Goal: Task Accomplishment & Management: Manage account settings

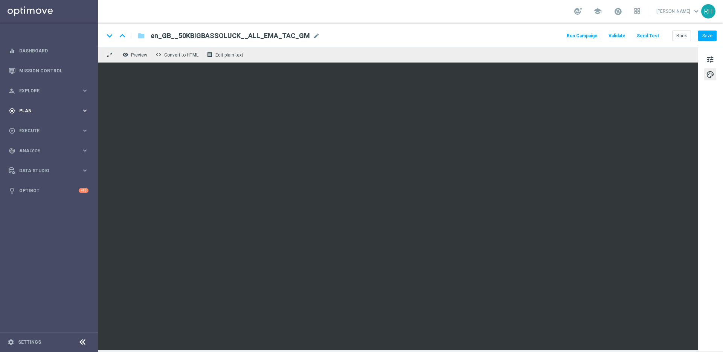
click at [49, 106] on div "gps_fixed Plan keyboard_arrow_right" at bounding box center [48, 111] width 97 height 20
click at [44, 125] on link "Target Groups" at bounding box center [49, 126] width 59 height 6
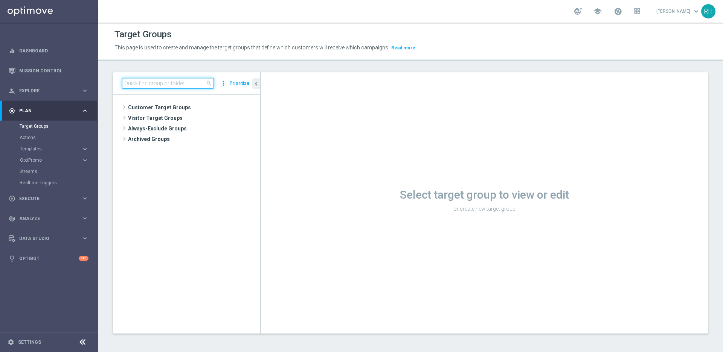
click at [183, 85] on input at bounding box center [168, 83] width 92 height 11
paste input ""UK_LOTTO_EMAIL | New, Active Lottery, Reactivated, Active Multi ""
drag, startPoint x: 157, startPoint y: 83, endPoint x: 105, endPoint y: 83, distance: 52.3
click at [105, 83] on div ""UK_LOTTO_EMAIL | New, Active Lottery, Reactivated, Active Multi close more_ver…" at bounding box center [410, 208] width 625 height 273
click at [126, 83] on input ""UK_LOTTO_EMAIL | New, Active Lottery, Reactivated, Active Multi" at bounding box center [168, 83] width 92 height 11
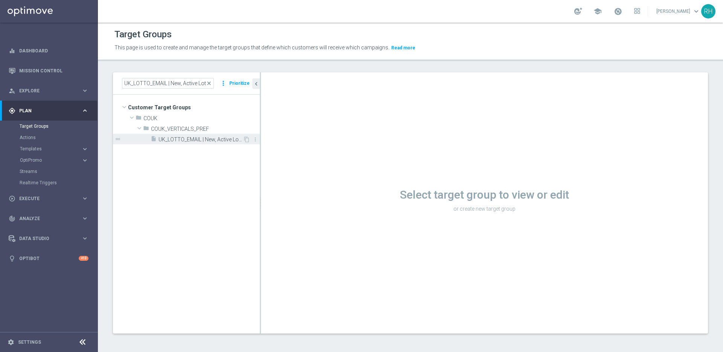
click at [223, 138] on span "UK_LOTTO_EMAIL | New, Active Lottery, Reactivated, Active Multi" at bounding box center [200, 139] width 84 height 6
drag, startPoint x: 260, startPoint y: 151, endPoint x: 235, endPoint y: 151, distance: 25.2
click at [235, 151] on as-split "UK_LOTTO_EMAIL | New, Active Lottery, Reactivated, Active Multi close more_vert…" at bounding box center [410, 202] width 595 height 261
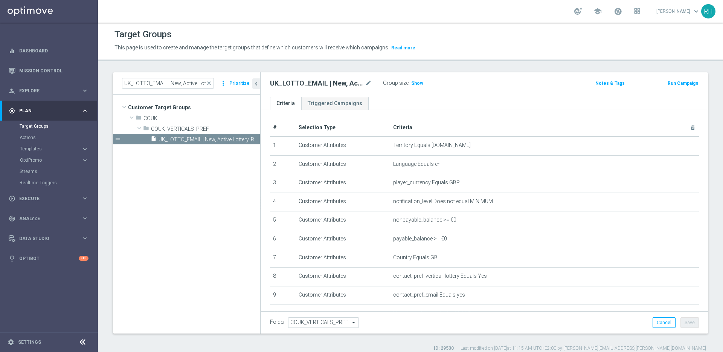
drag, startPoint x: 260, startPoint y: 174, endPoint x: 235, endPoint y: 177, distance: 25.4
click at [235, 177] on as-split "UK_LOTTO_EMAIL | New, Active Lottery, Reactivated, Active Multi close more_vert…" at bounding box center [410, 202] width 595 height 261
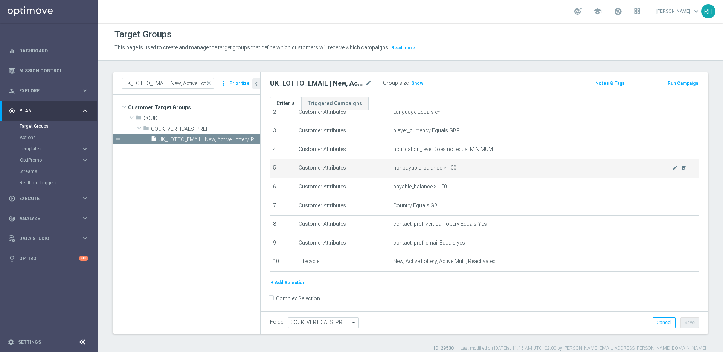
scroll to position [55, 0]
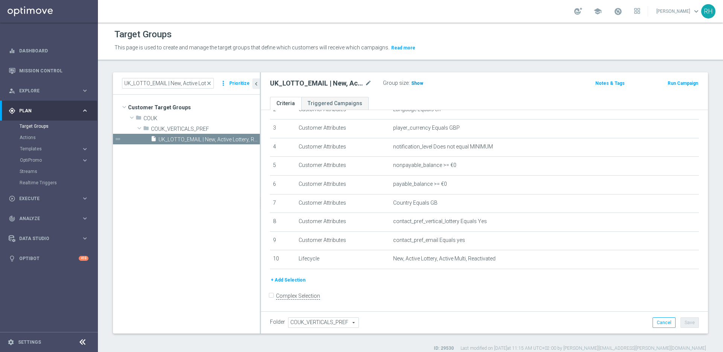
click at [420, 85] on span "Show" at bounding box center [417, 83] width 12 height 5
click at [172, 85] on input "UK_LOTTO_EMAIL | New, Active Lottery, Reactivated, Active Multi" at bounding box center [168, 83] width 92 height 11
paste input "CASINO_EMAIL | New, Active Games, Reactivated"
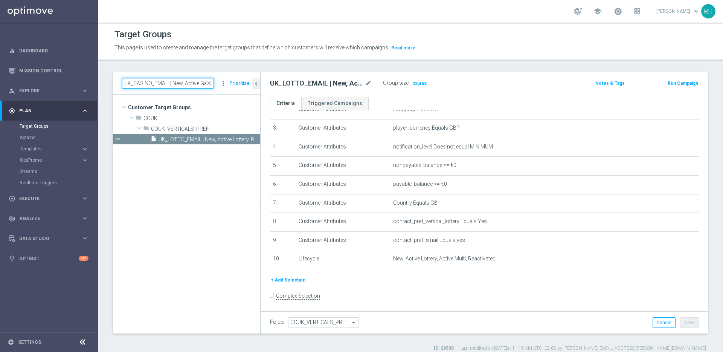
scroll to position [0, 39]
type input "UK_CASINO_EMAIL | New, Active Games, Reactivated"
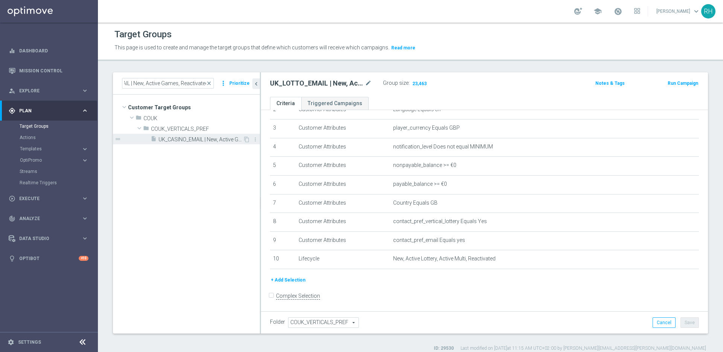
click at [200, 137] on span "UK_CASINO_EMAIL | New, Active Games, Reactivated" at bounding box center [200, 139] width 84 height 6
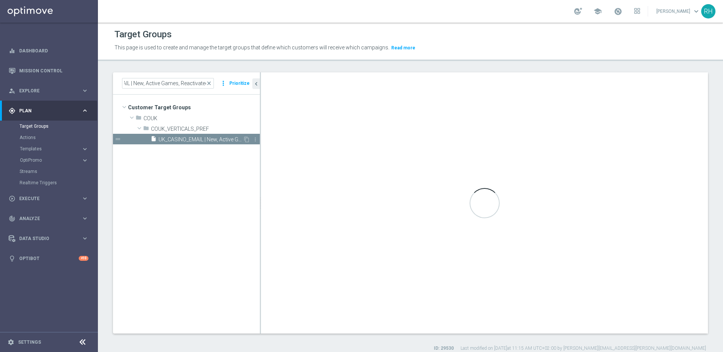
scroll to position [0, 0]
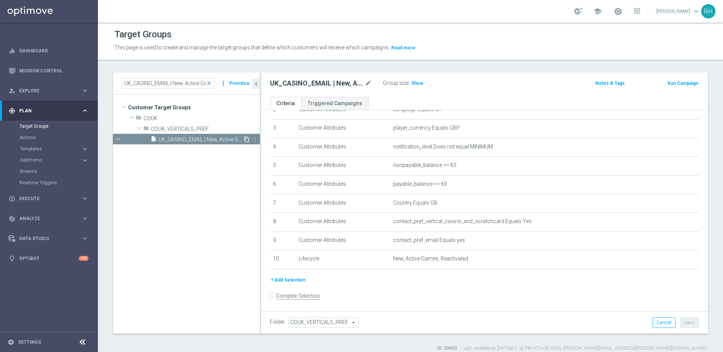
click at [244, 139] on icon "content_copy" at bounding box center [247, 139] width 6 height 6
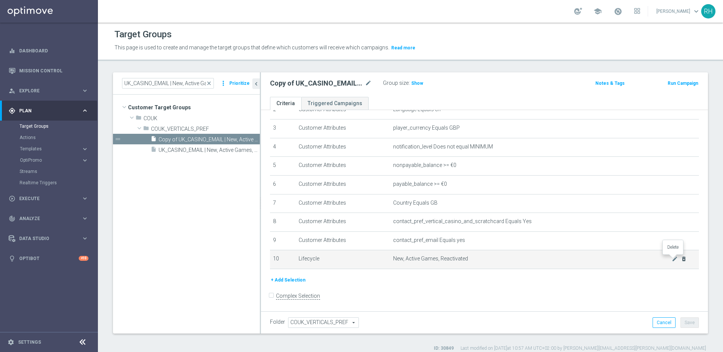
click at [681, 260] on icon "delete_forever" at bounding box center [684, 259] width 6 height 6
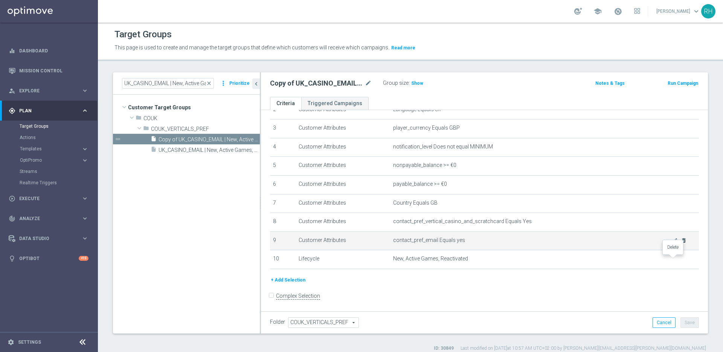
scroll to position [36, 0]
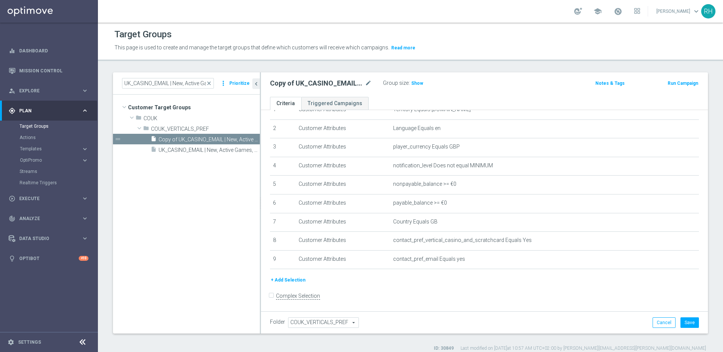
click at [288, 281] on button "+ Add Selection" at bounding box center [288, 280] width 36 height 8
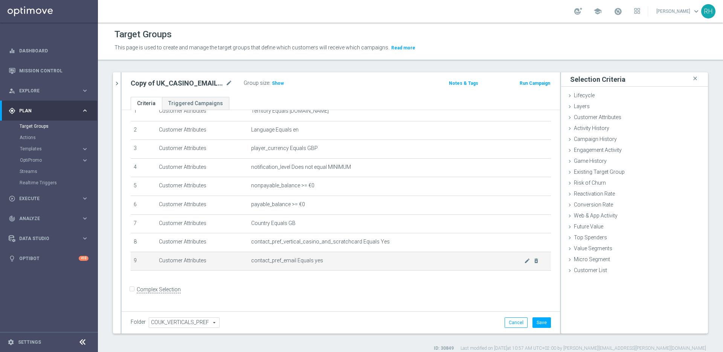
scroll to position [28, 0]
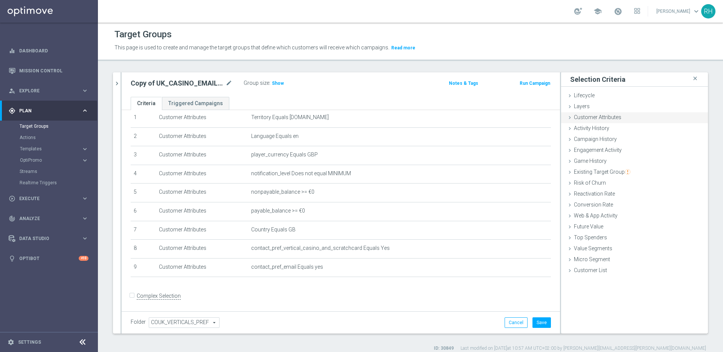
click at [585, 118] on span "Customer Attributes" at bounding box center [597, 117] width 47 height 6
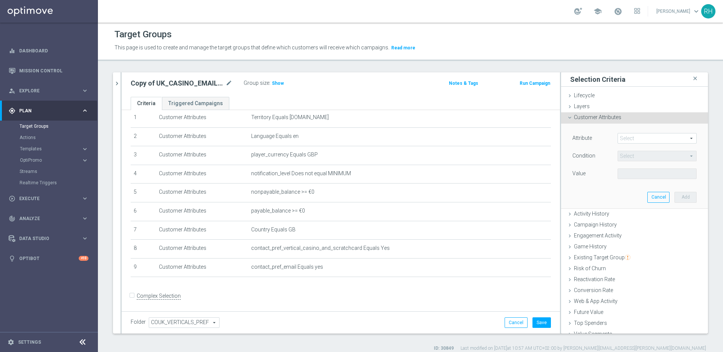
click at [618, 139] on span at bounding box center [657, 138] width 78 height 10
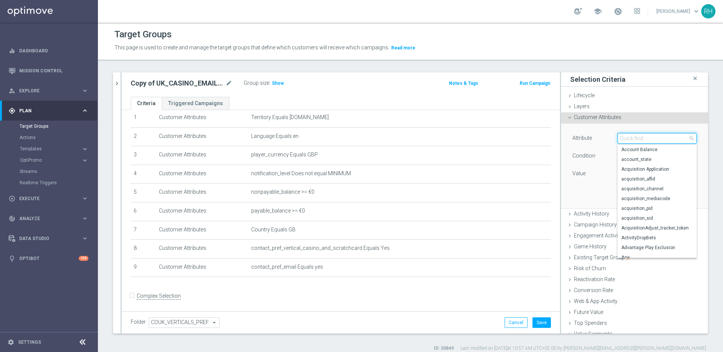
click at [618, 139] on input "search" at bounding box center [656, 138] width 79 height 11
click at [579, 215] on span "Activity History" at bounding box center [591, 213] width 35 height 6
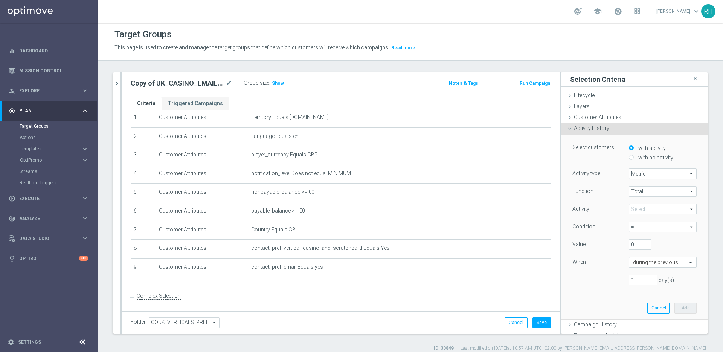
click at [650, 206] on span at bounding box center [662, 209] width 67 height 10
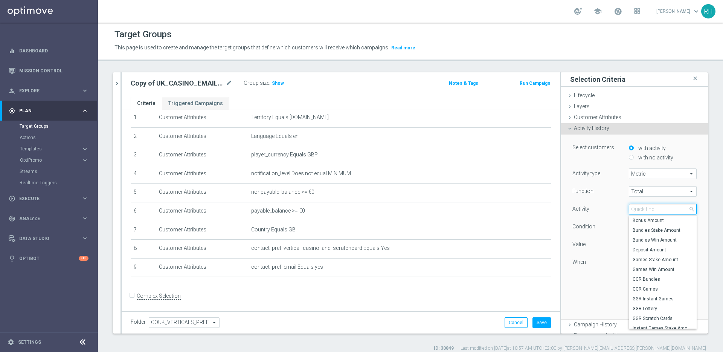
click at [650, 206] on input "search" at bounding box center [663, 209] width 68 height 11
click at [655, 260] on span "Games Stake Amount" at bounding box center [662, 259] width 60 height 6
type input "Games Stake Amount"
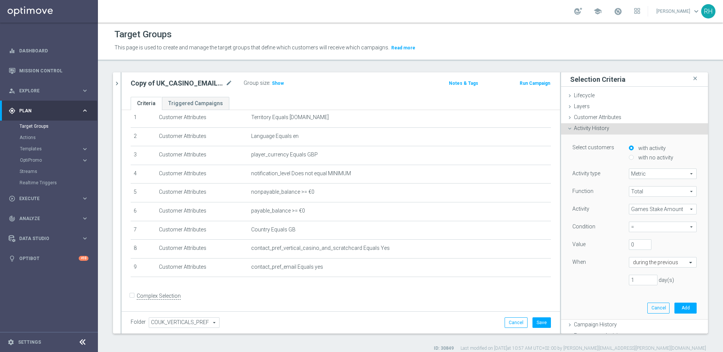
click at [659, 220] on div "Function Total Total arrow_drop_down search Activity Games Stake Amount Games S…" at bounding box center [634, 238] width 124 height 105
click at [658, 225] on span "=" at bounding box center [662, 227] width 67 height 10
click at [656, 260] on span ">" at bounding box center [662, 257] width 60 height 6
type input ">"
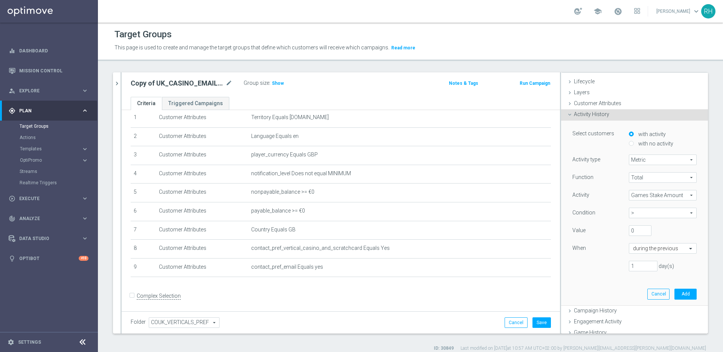
scroll to position [15, 0]
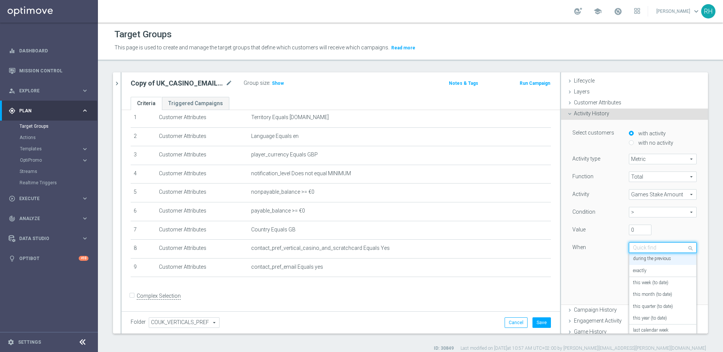
click at [641, 250] on input "text" at bounding box center [655, 247] width 44 height 7
click at [649, 302] on label "this quarter (to date)" at bounding box center [653, 305] width 40 height 6
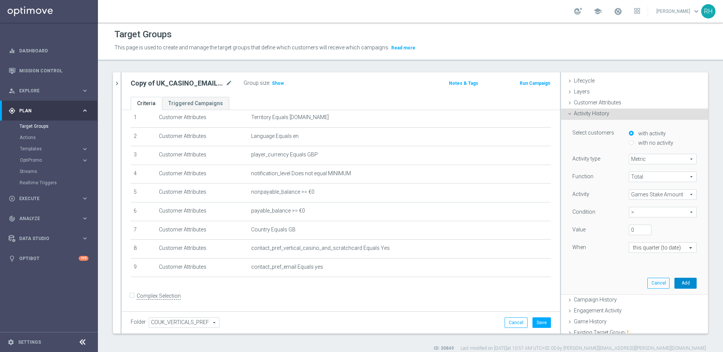
click at [681, 282] on button "Add" at bounding box center [685, 282] width 22 height 11
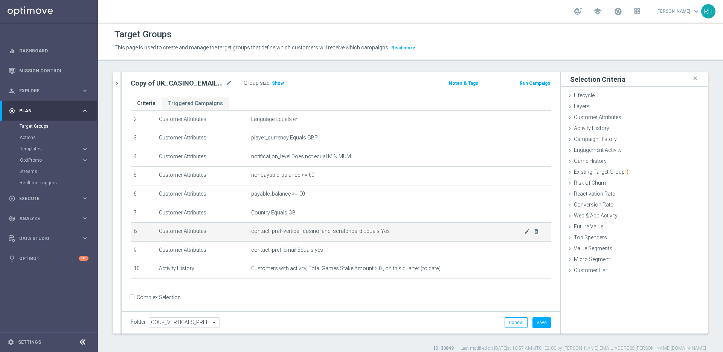
scroll to position [47, 0]
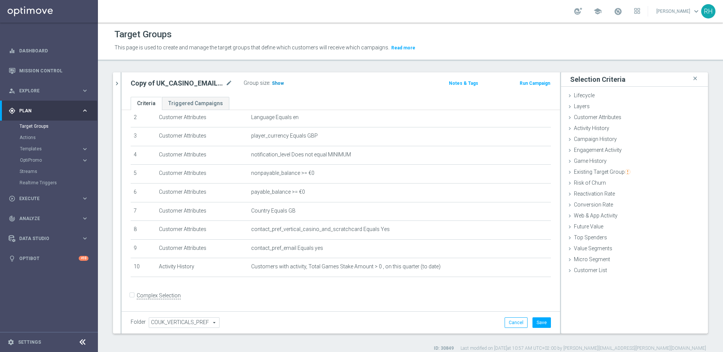
click at [275, 81] on span "Show" at bounding box center [278, 83] width 12 height 5
click at [575, 116] on span "Customer Attributes" at bounding box center [597, 117] width 47 height 6
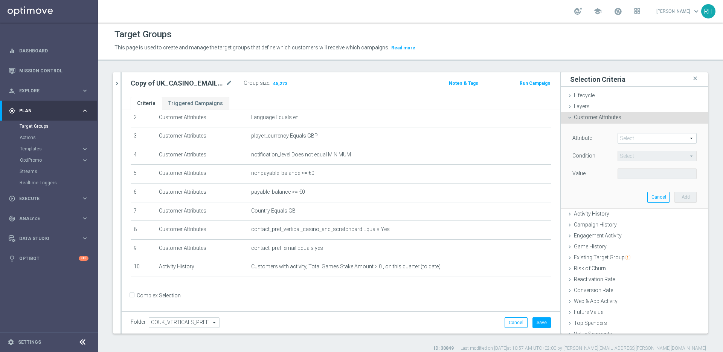
click at [638, 139] on span at bounding box center [657, 138] width 78 height 10
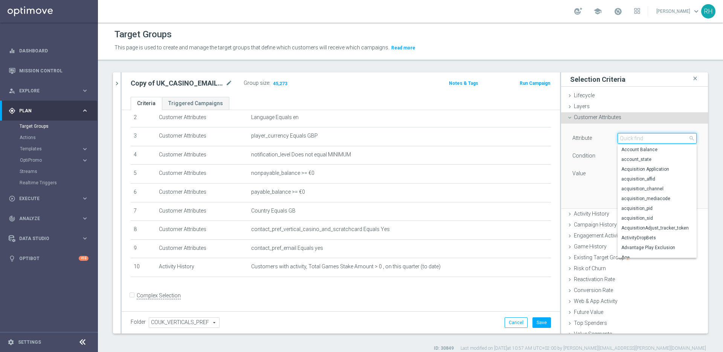
click at [638, 139] on input "search" at bounding box center [656, 138] width 79 height 11
type input "log"
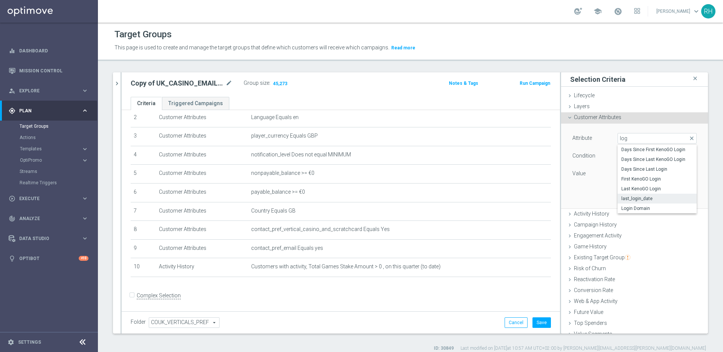
click at [623, 197] on span "last_login_date" at bounding box center [657, 198] width 72 height 6
type input "last_login_date"
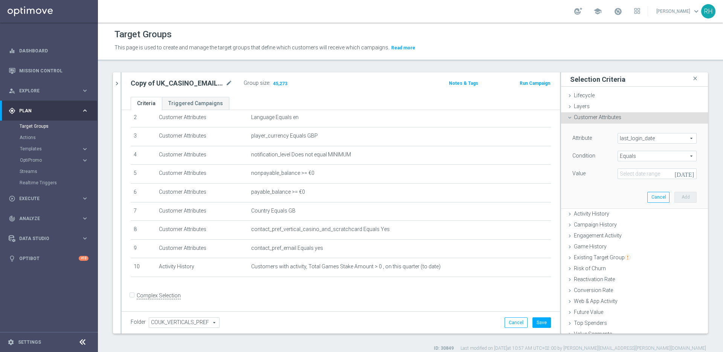
click at [633, 155] on span "Equals" at bounding box center [657, 156] width 78 height 10
click at [596, 179] on div "Value" at bounding box center [589, 174] width 45 height 12
click at [628, 157] on span "Equals" at bounding box center [657, 156] width 78 height 10
click at [623, 194] on span "Does not equal" at bounding box center [657, 196] width 72 height 6
click at [672, 177] on input at bounding box center [656, 173] width 79 height 11
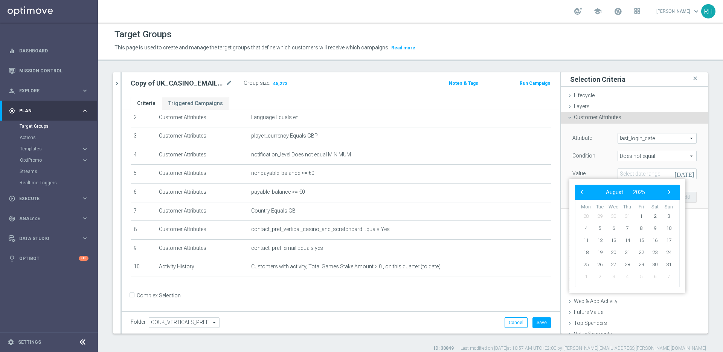
click at [642, 151] on div "Does not equal Does not equal arrow_drop_down search" at bounding box center [656, 156] width 79 height 11
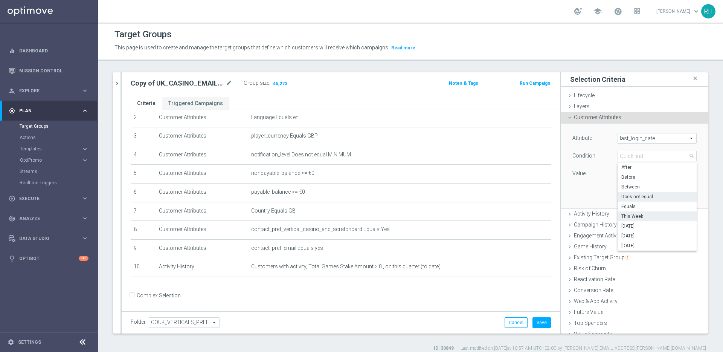
click at [623, 218] on span "This Week" at bounding box center [657, 216] width 72 height 6
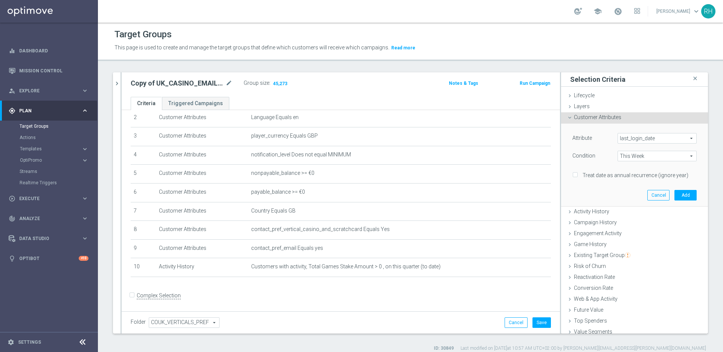
click at [673, 156] on span "This Week" at bounding box center [657, 156] width 78 height 10
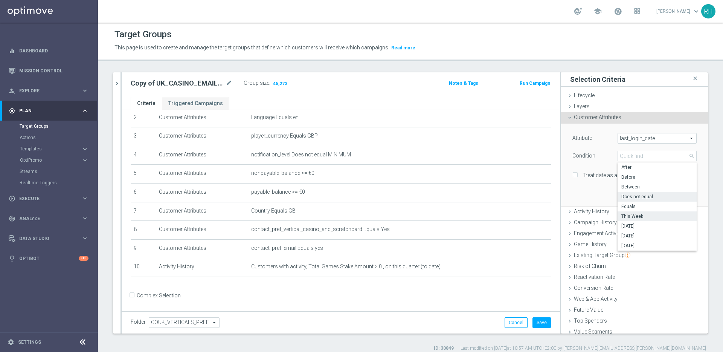
click at [647, 198] on span "Does not equal" at bounding box center [657, 196] width 72 height 6
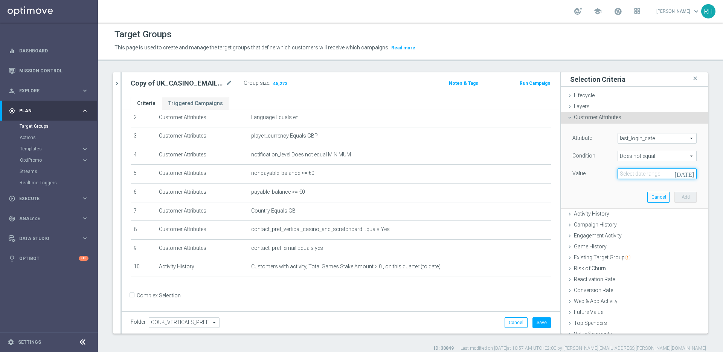
click at [665, 175] on input at bounding box center [656, 173] width 79 height 11
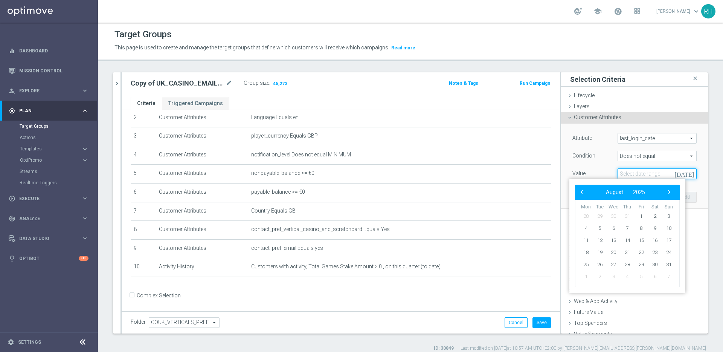
click at [665, 175] on input at bounding box center [656, 173] width 79 height 11
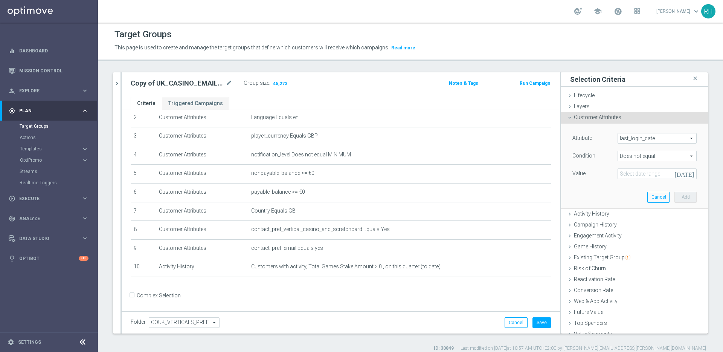
click at [676, 152] on span "Does not equal" at bounding box center [657, 156] width 78 height 10
click at [667, 178] on span "Before" at bounding box center [657, 177] width 72 height 6
type input "Before"
click at [679, 174] on icon "[DATE]" at bounding box center [685, 172] width 22 height 8
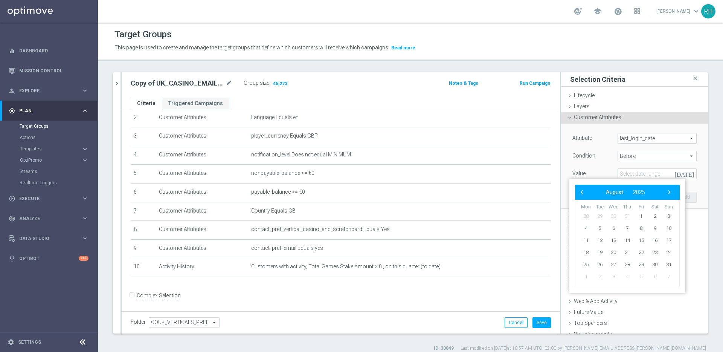
click at [524, 299] on form "Complex Selection Invalid Expression" at bounding box center [341, 303] width 420 height 28
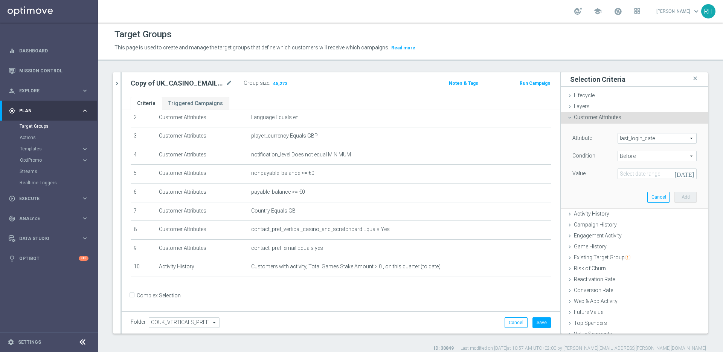
click at [574, 119] on span "Customer Attributes" at bounding box center [597, 117] width 47 height 6
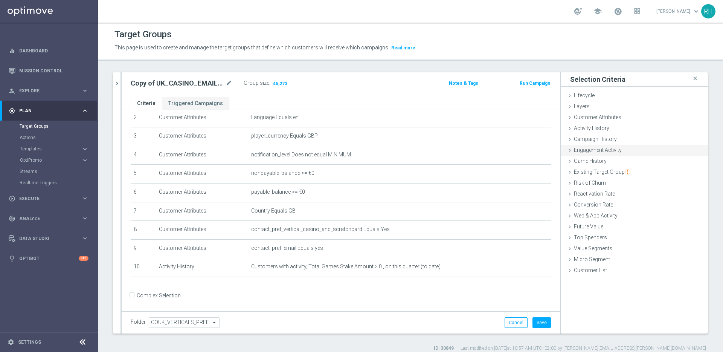
click at [567, 149] on icon at bounding box center [570, 150] width 6 height 6
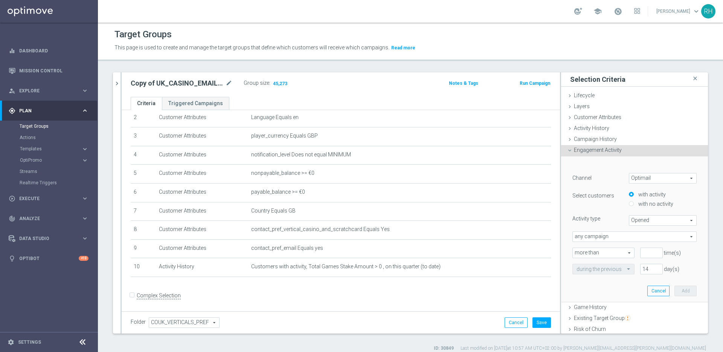
click at [567, 149] on icon at bounding box center [570, 150] width 6 height 6
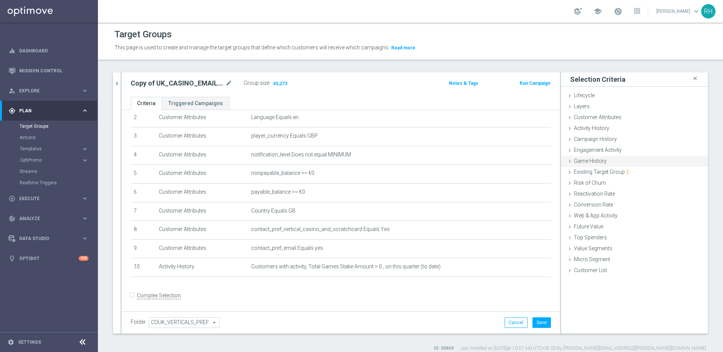
click at [567, 161] on icon at bounding box center [570, 161] width 6 height 6
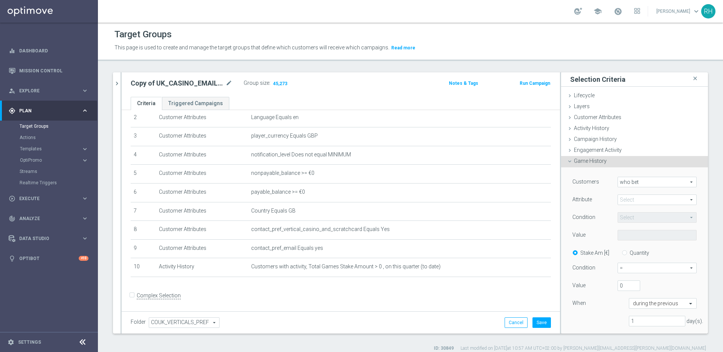
click at [567, 161] on icon at bounding box center [570, 161] width 6 height 6
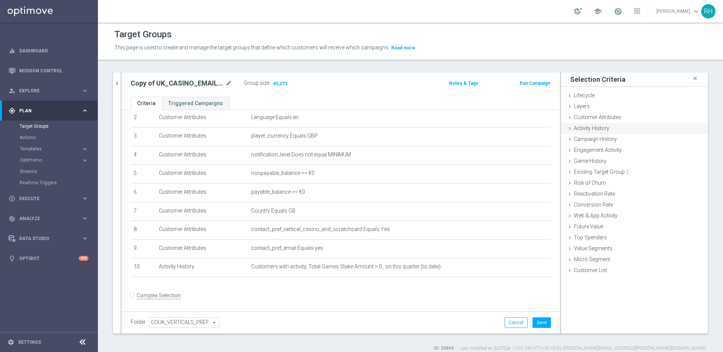
click at [567, 127] on icon at bounding box center [570, 128] width 6 height 6
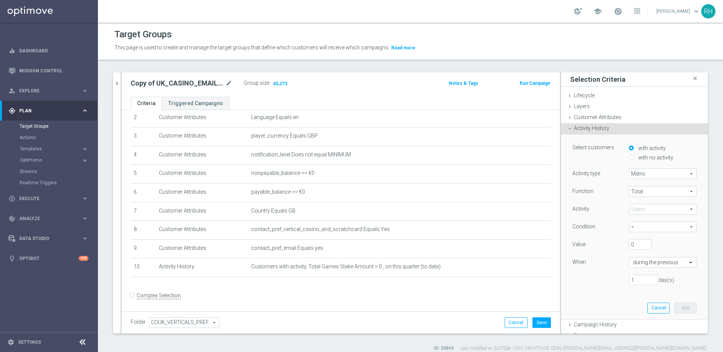
click at [629, 161] on div "with no activity" at bounding box center [663, 157] width 68 height 9
click at [629, 160] on div "with no activity" at bounding box center [663, 157] width 68 height 9
click at [629, 157] on input "with no activity" at bounding box center [631, 157] width 5 height 5
radio input "true"
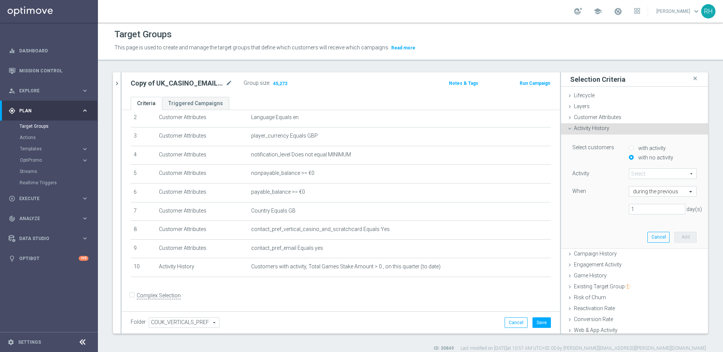
click at [637, 174] on span at bounding box center [662, 174] width 67 height 10
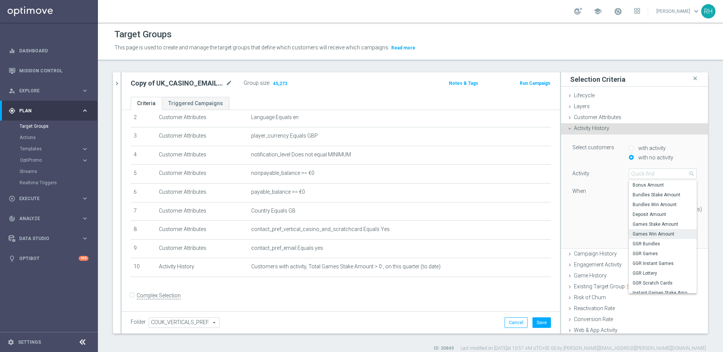
click at [632, 230] on label "Games Win Amount" at bounding box center [663, 234] width 68 height 10
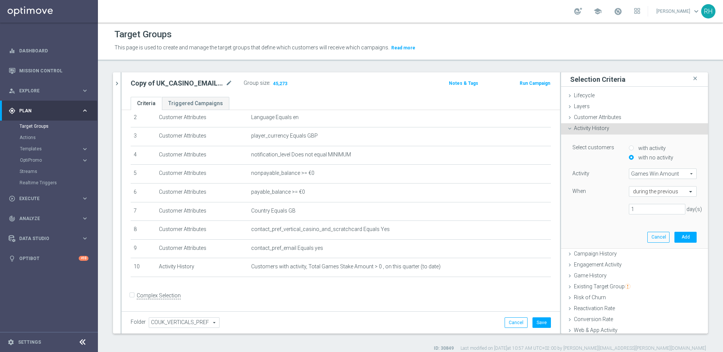
click at [638, 175] on span "Games Win Amount" at bounding box center [662, 174] width 67 height 10
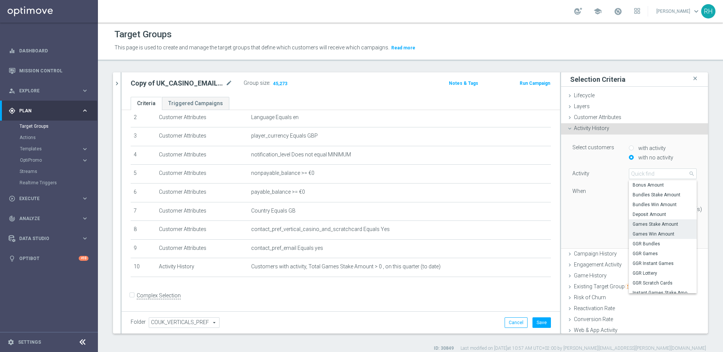
click at [632, 223] on span "Games Stake Amount" at bounding box center [662, 224] width 60 height 6
type input "Games Stake Amount"
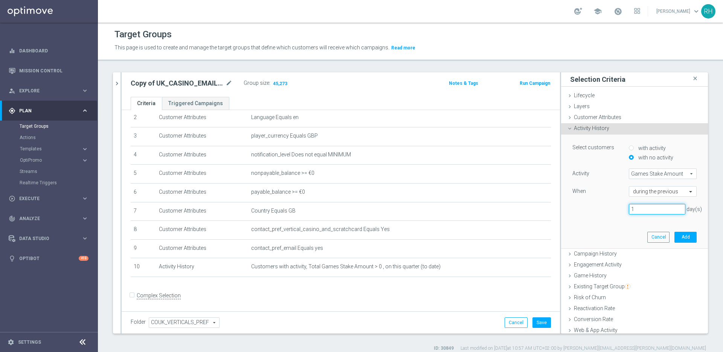
click at [644, 210] on input "1" at bounding box center [657, 209] width 56 height 11
type input "4"
click at [674, 232] on button "Add" at bounding box center [685, 237] width 22 height 11
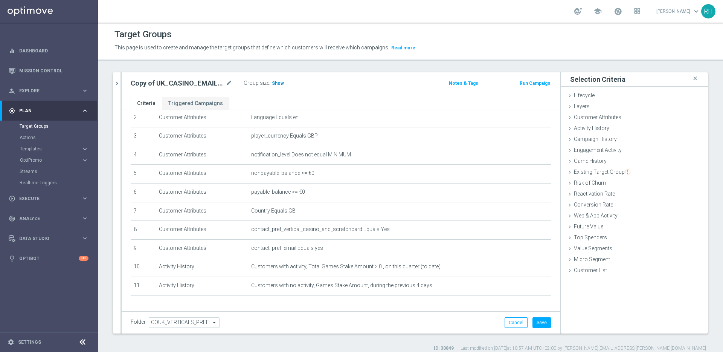
click at [279, 85] on span "Show" at bounding box center [278, 83] width 12 height 5
click at [230, 87] on icon "mode_edit" at bounding box center [228, 83] width 7 height 9
click at [190, 84] on input "Copy of UK_CASINO_EMAIL | New, Active Games, Reactivated" at bounding box center [182, 84] width 102 height 11
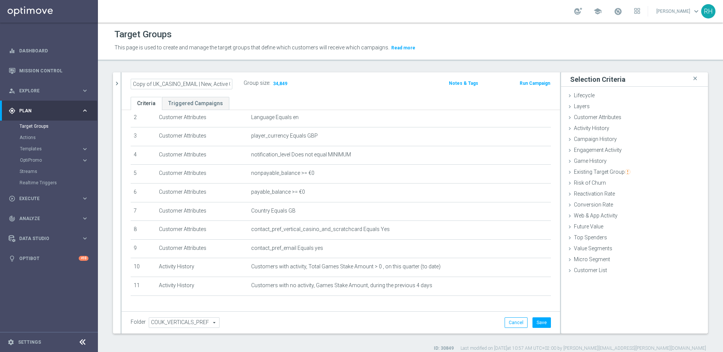
drag, startPoint x: 152, startPoint y: 85, endPoint x: 123, endPoint y: 85, distance: 28.2
click at [123, 85] on div "Copy of UK_CASINO_EMAIL | New, Active Games, Reactivated Group size : 34,849 No…" at bounding box center [341, 84] width 438 height 24
click at [189, 85] on input "UK_CASINO_EMAIL | New, Active Games, Reactivated" at bounding box center [182, 84] width 102 height 11
drag, startPoint x: 158, startPoint y: 83, endPoint x: 237, endPoint y: 82, distance: 79.4
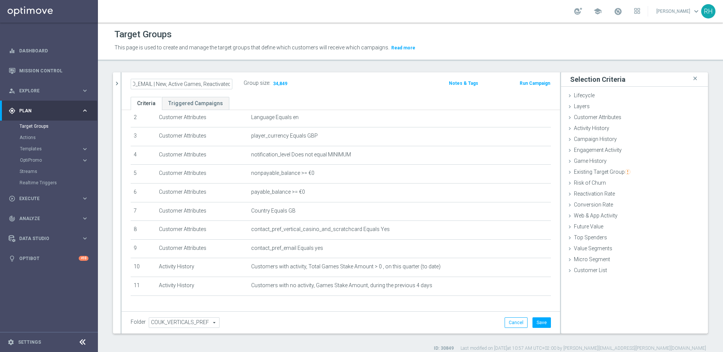
click at [237, 82] on div "UK_CASINO_EMAIL | New, Active Games, Reactivated" at bounding box center [181, 84] width 113 height 11
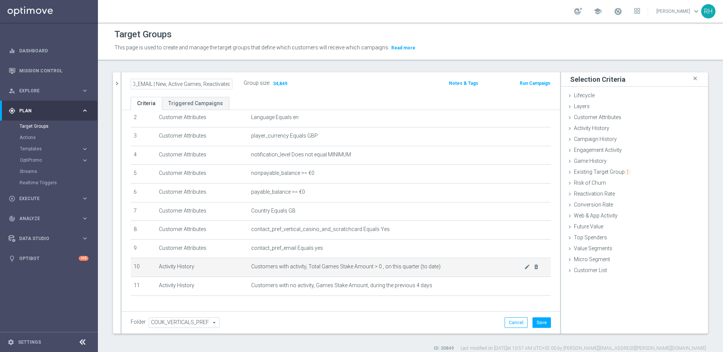
scroll to position [0, 0]
drag, startPoint x: 334, startPoint y: 266, endPoint x: 376, endPoint y: 265, distance: 41.8
click at [376, 265] on span "Customers with activity, Total Games Stake Amount > 0 , on this quarter (to dat…" at bounding box center [387, 266] width 273 height 6
copy span "Stake Amount > 0"
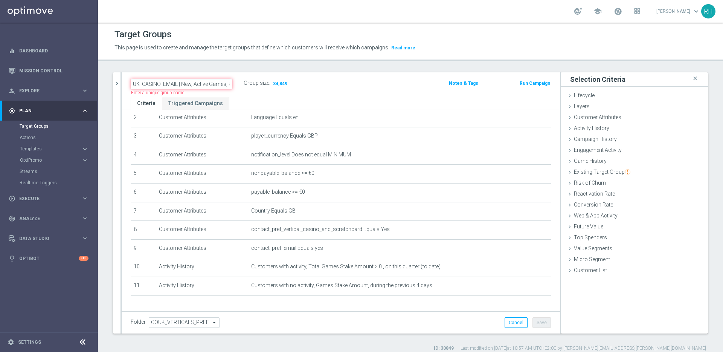
click at [181, 83] on input "UK_CASINO_EMAIL | New, Active Games, Reactivated" at bounding box center [182, 84] width 102 height 11
drag, startPoint x: 181, startPoint y: 83, endPoint x: 242, endPoint y: 83, distance: 60.2
click at [242, 83] on div "UK_CASINO_EMAIL | New, Active Games, Reactivated Name length must be more than …" at bounding box center [187, 83] width 113 height 11
paste input "Stake Amount > 0"
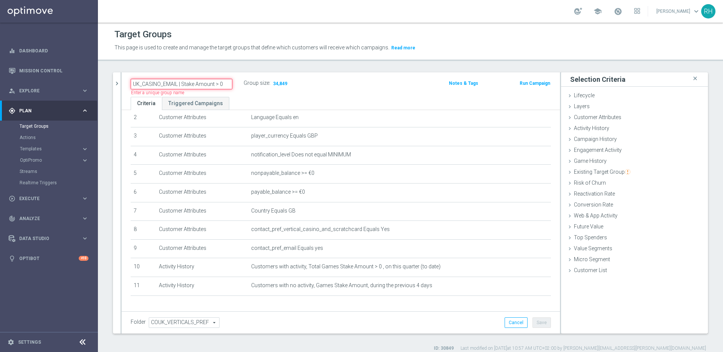
scroll to position [0, 0]
click at [209, 85] on input "UK_CASINO_EMAIL | Stake Amount > 0" at bounding box center [182, 84] width 102 height 11
click at [203, 82] on input "UK_CASINO_EMAIL | Stake > 0 this quarter, no prev 4 days" at bounding box center [182, 84] width 102 height 11
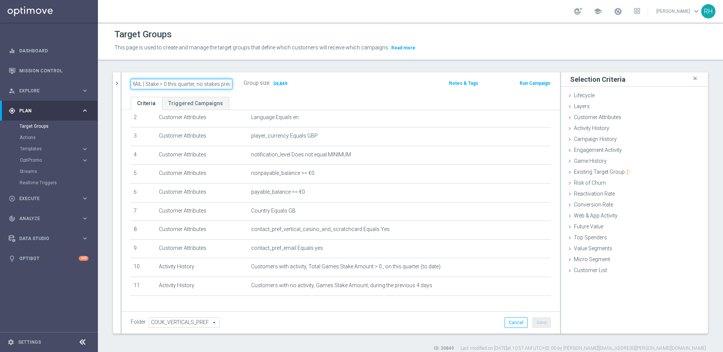
type input "UK_CASINO_EMAIL | Stake > 0 this quarter, no stakes prev 4 days"
click at [224, 32] on div "Target Groups" at bounding box center [410, 34] width 592 height 15
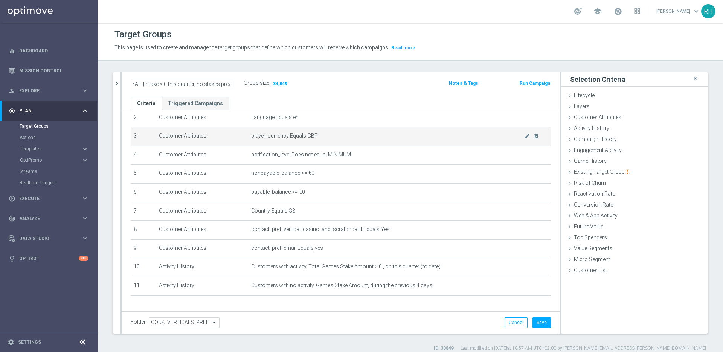
scroll to position [0, 0]
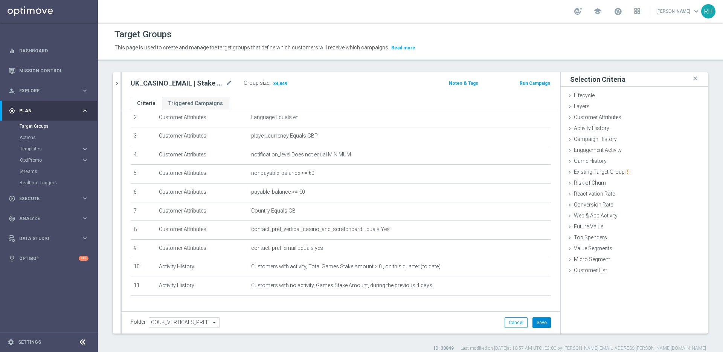
click at [533, 325] on button "Save" at bounding box center [541, 322] width 18 height 11
click at [183, 84] on h2 "UK_CASINO_EMAIL | Stake > 0 this quarter, no stakes prev 4 days" at bounding box center [177, 83] width 93 height 9
copy div "UK_CASINO_EMAIL | Stake > 0 this quarter, no stakes prev 4 days"
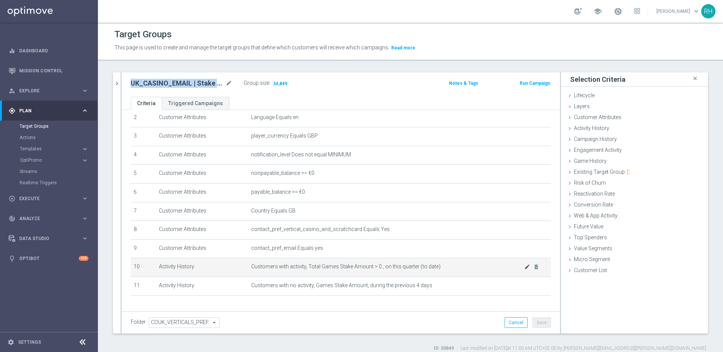
click at [524, 268] on icon "mode_edit" at bounding box center [527, 266] width 6 height 6
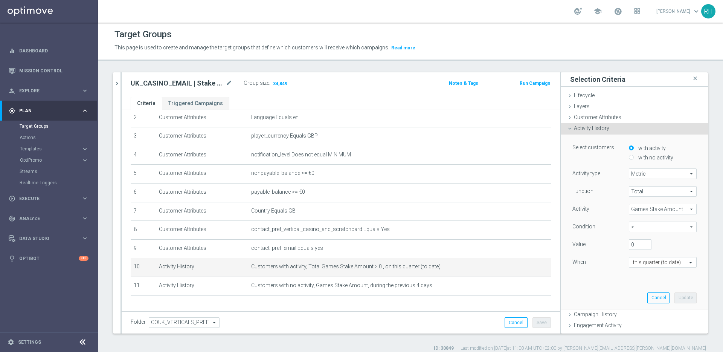
click at [631, 228] on span ">" at bounding box center [662, 227] width 67 height 10
drag, startPoint x: 636, startPoint y: 263, endPoint x: 631, endPoint y: 260, distance: 6.0
click at [636, 263] on label ">=" at bounding box center [663, 267] width 68 height 10
type input ">="
click at [629, 245] on input "0" at bounding box center [640, 244] width 23 height 11
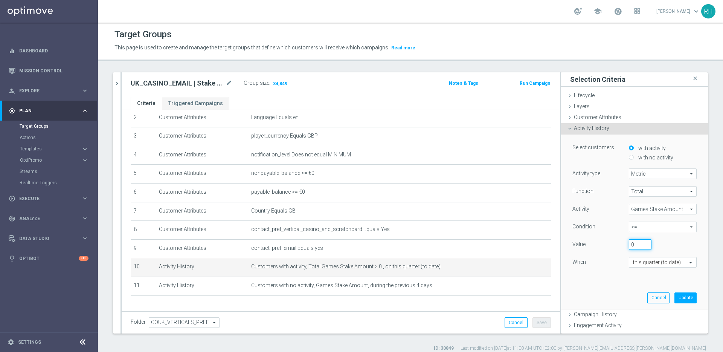
click at [629, 245] on input "0" at bounding box center [640, 244] width 23 height 11
type input "10"
click at [674, 298] on button "Update" at bounding box center [685, 297] width 22 height 11
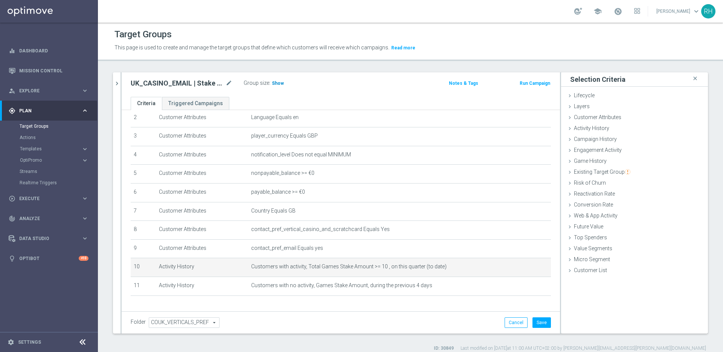
click at [279, 81] on span "Show" at bounding box center [278, 83] width 12 height 5
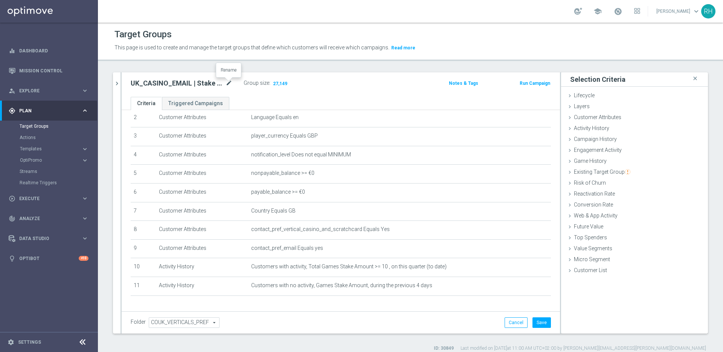
click at [228, 82] on icon "mode_edit" at bounding box center [228, 83] width 7 height 9
click at [190, 83] on input "UK_CASINO_EMAIL | Stake > 0 this quarter, no stakes prev 4 days" at bounding box center [182, 84] width 102 height 11
click at [148, 83] on input "UK_CASINO_EMAIL | Stake > 0 this quarter, no stakes prev 4 days" at bounding box center [182, 84] width 102 height 11
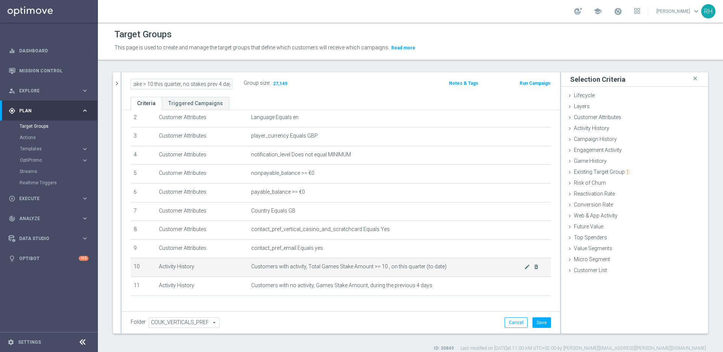
type input "UK_CASINO_EMAIL | Stake > 10 this quarter, no stakes prev 4 days"
drag, startPoint x: 369, startPoint y: 267, endPoint x: 375, endPoint y: 267, distance: 6.0
click at [375, 267] on span "Customers with activity, Total Games Stake Amount >= 10 , on this quarter (to d…" at bounding box center [387, 266] width 273 height 6
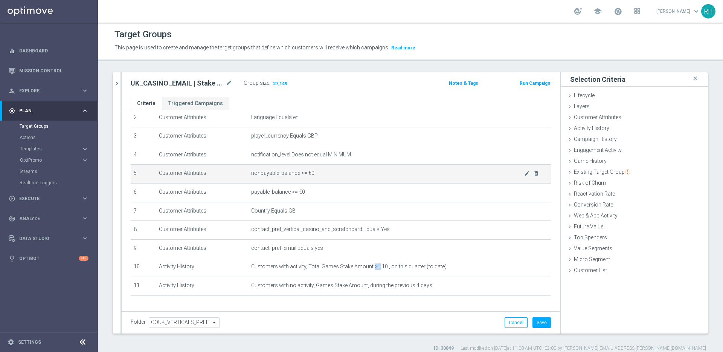
copy span ">="
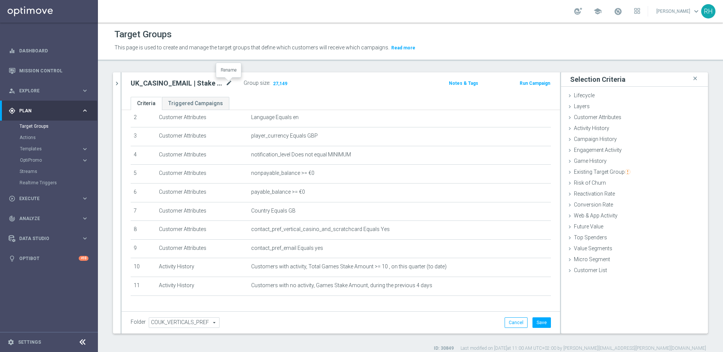
click at [228, 82] on icon "mode_edit" at bounding box center [228, 83] width 7 height 9
click at [187, 84] on input "UK_CASINO_EMAIL | Stake > 10 this quarter, no stakes prev 4 days" at bounding box center [182, 84] width 102 height 11
click at [141, 84] on input "UK_CASINO_EMAIL | Stake > 10 this quarter, no stakes prev 4 days" at bounding box center [182, 84] width 102 height 11
type input "UK_CASINO_EMAIL | Stake >= 10 this quarter, no stakes prev 4 days"
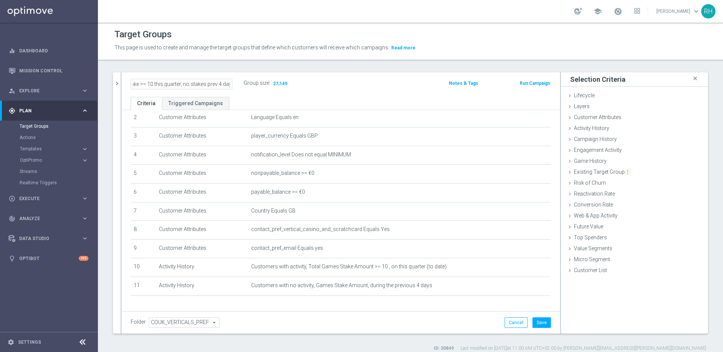
click at [218, 58] on header "Target Groups This page is used to create and manage the target groups that def…" at bounding box center [410, 42] width 625 height 38
click at [197, 81] on h2 "UK_CASINO_EMAIL | Stake >= 10 this quarter, no stakes prev 4 days" at bounding box center [177, 83] width 93 height 9
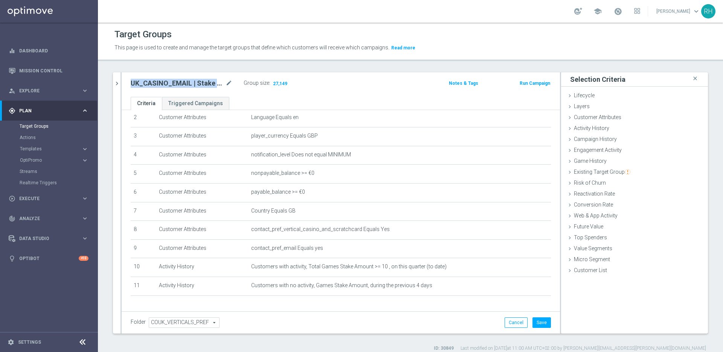
copy div "UK_CASINO_EMAIL | Stake >= 10 this quarter, no stakes prev 4 days"
click at [541, 322] on button "Save" at bounding box center [541, 322] width 18 height 11
click at [188, 80] on h2 "UK_CASINO_EMAIL | Stake >= 10 this quarter, no stakes prev 4 days" at bounding box center [177, 83] width 93 height 9
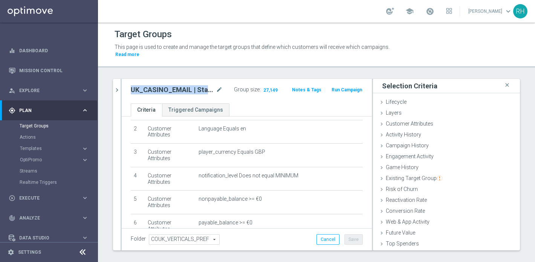
scroll to position [52, 0]
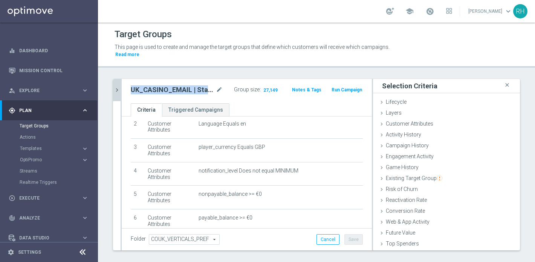
click at [116, 87] on icon "chevron_right" at bounding box center [116, 90] width 7 height 7
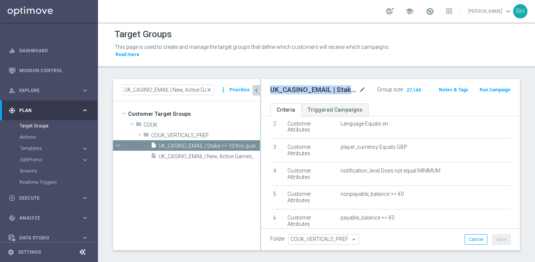
scroll to position [47, 0]
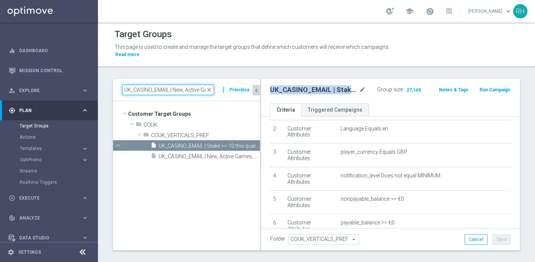
click at [142, 85] on input "UK_CASINO_EMAIL | New, Active Games, Reactivated" at bounding box center [168, 90] width 92 height 11
paste input "EMAIL - UK_OPT | Slingo"
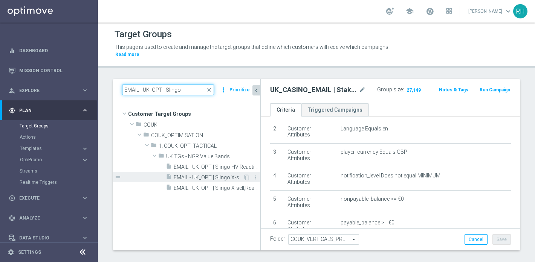
type input "EMAIL - UK_OPT | Slingo"
click at [198, 172] on div "insert_drive_file EMAIL - UK_OPT | Slingo X-sell" at bounding box center [204, 177] width 77 height 11
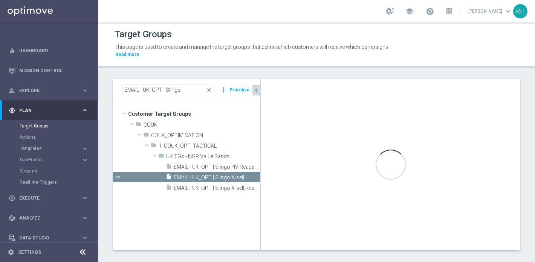
type input "UK TGs - NGR Value Bands"
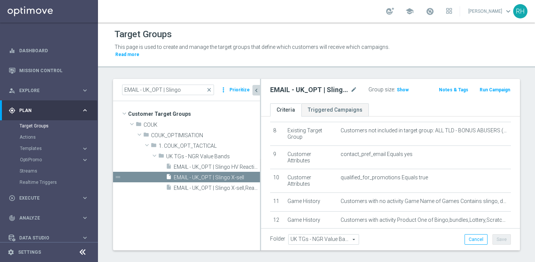
scroll to position [168, 0]
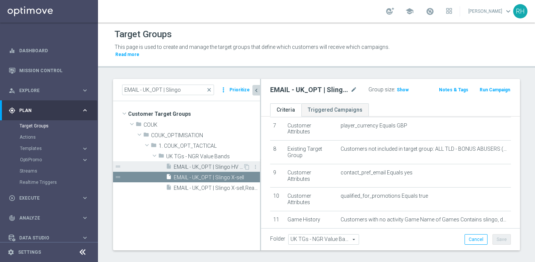
click at [212, 161] on div "insert_drive_file EMAIL - UK_OPT | Slingo HV Reactivation" at bounding box center [204, 166] width 77 height 11
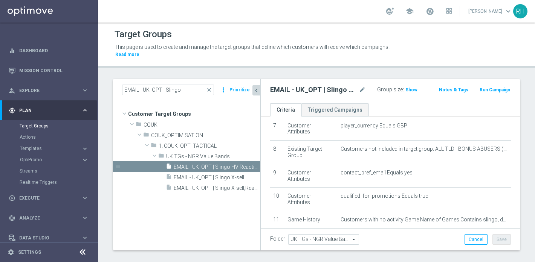
click at [256, 87] on icon "chevron_left" at bounding box center [256, 90] width 7 height 7
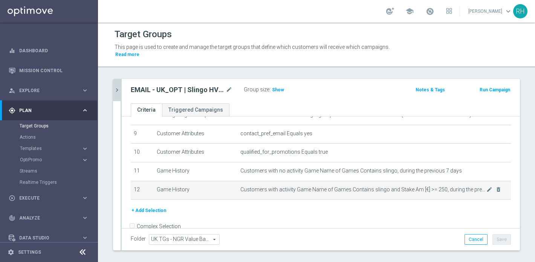
click at [357, 187] on span "Customers with activity Game Name of Games Contains slingo and Stake Am [€] >= …" at bounding box center [363, 190] width 246 height 6
